Goal: Book appointment/travel/reservation

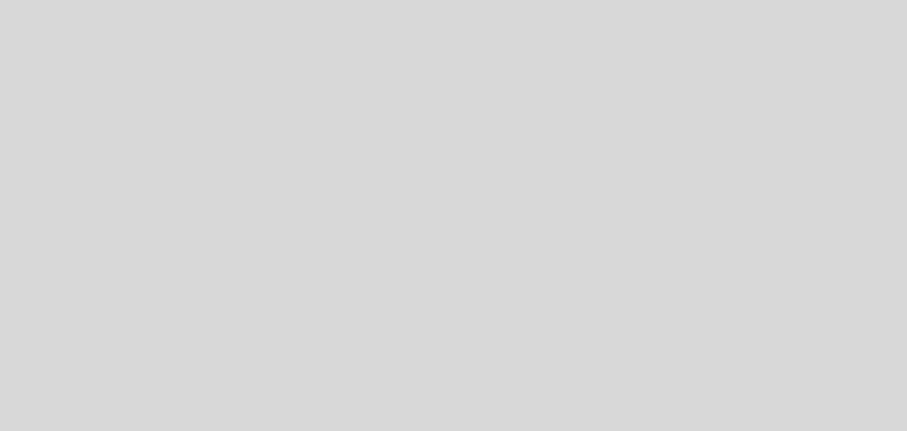
select select "es"
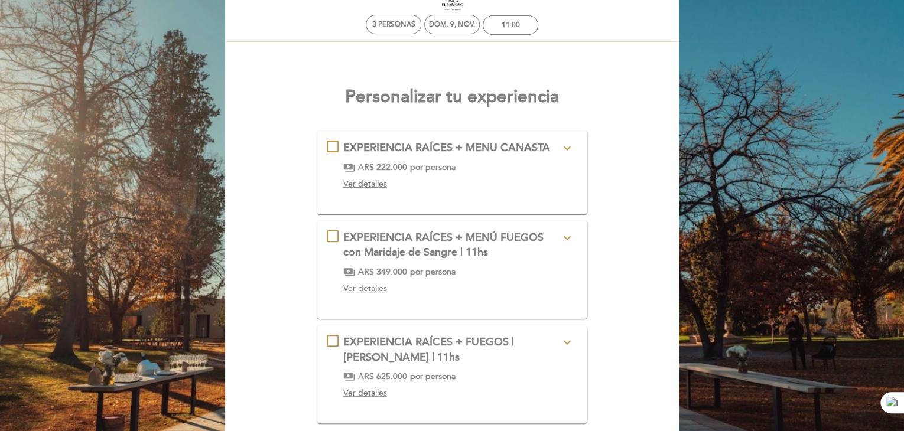
scroll to position [40, 0]
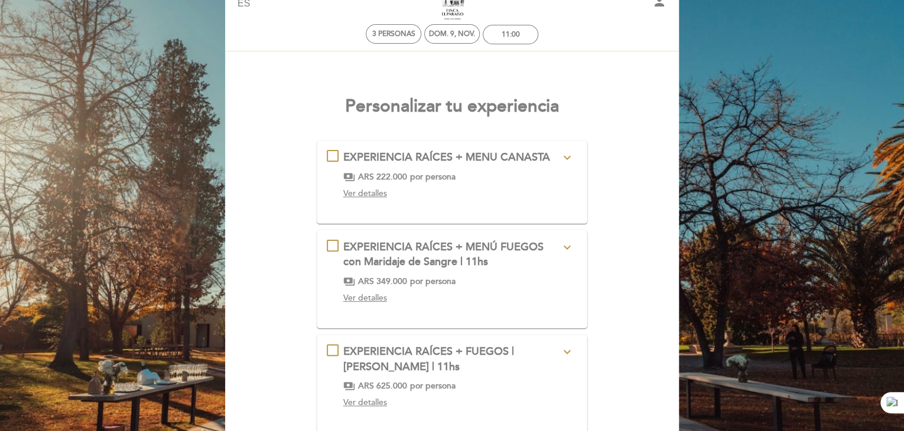
click at [332, 155] on div "EXPERIENCIA RAÍCES + MENU CANASTA expand_more RAICES es una cata transformada e…" at bounding box center [452, 177] width 251 height 54
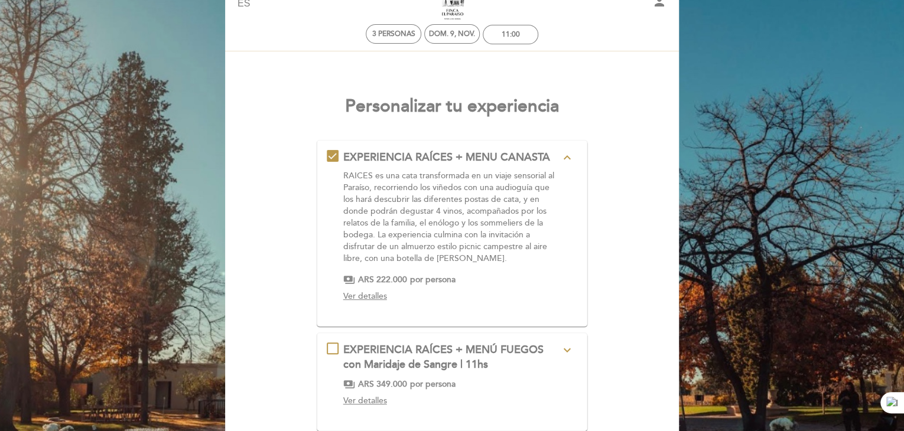
click at [376, 295] on span "Ver detalles" at bounding box center [365, 296] width 44 height 10
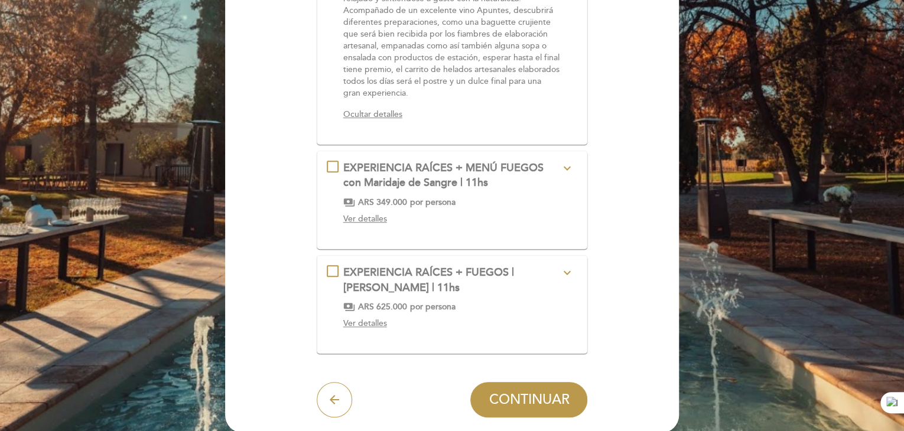
scroll to position [448, 0]
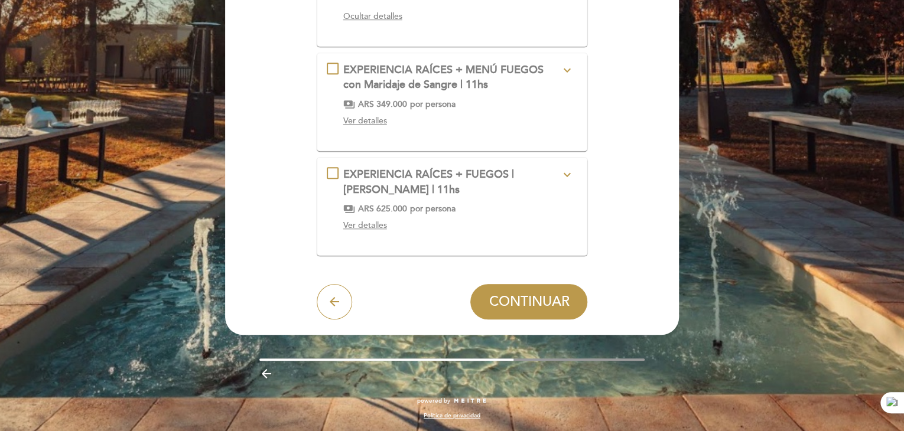
click at [324, 303] on button "arrow_back" at bounding box center [334, 301] width 35 height 35
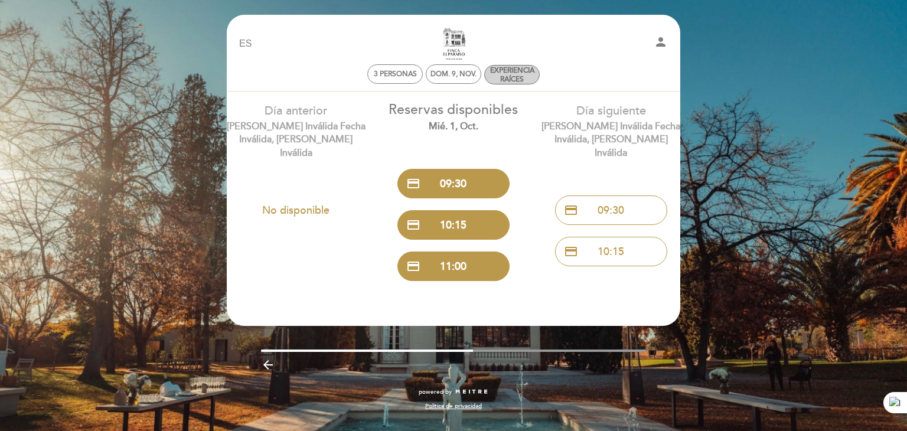
click at [525, 77] on div "EXPERIENCIA RAÍCES" at bounding box center [512, 75] width 54 height 18
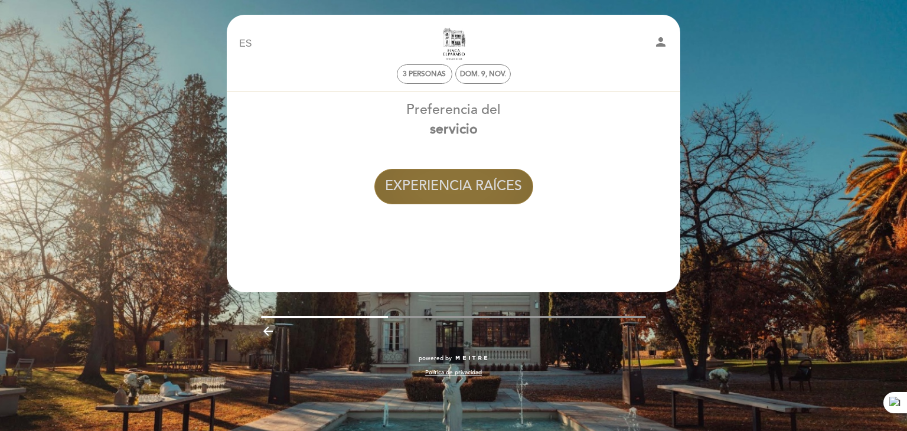
click at [464, 187] on button "EXPERIENCIA RAÍCES" at bounding box center [454, 186] width 159 height 35
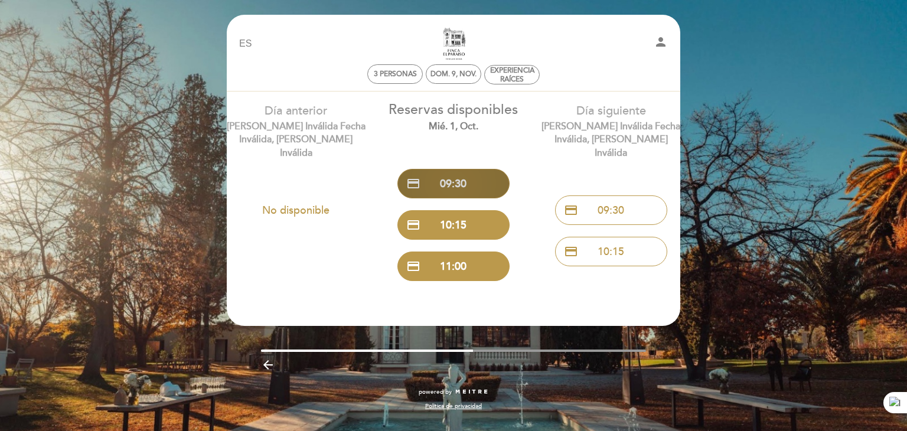
click at [477, 175] on button "credit_card 09:30" at bounding box center [454, 184] width 112 height 30
